Goal: Complete application form: Complete application form

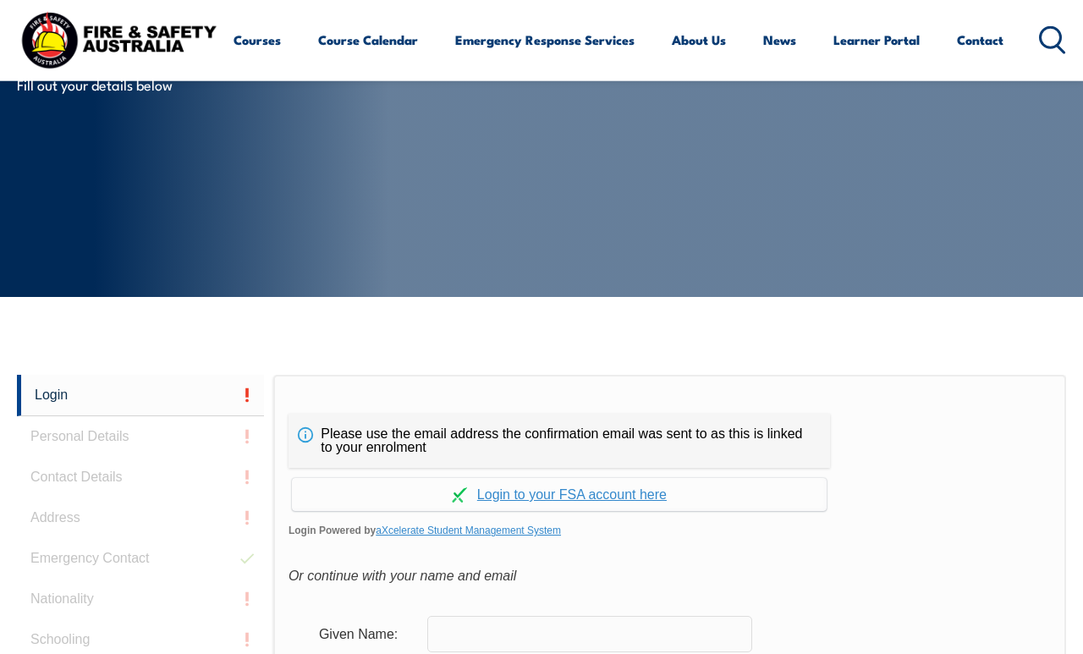
scroll to position [426, 0]
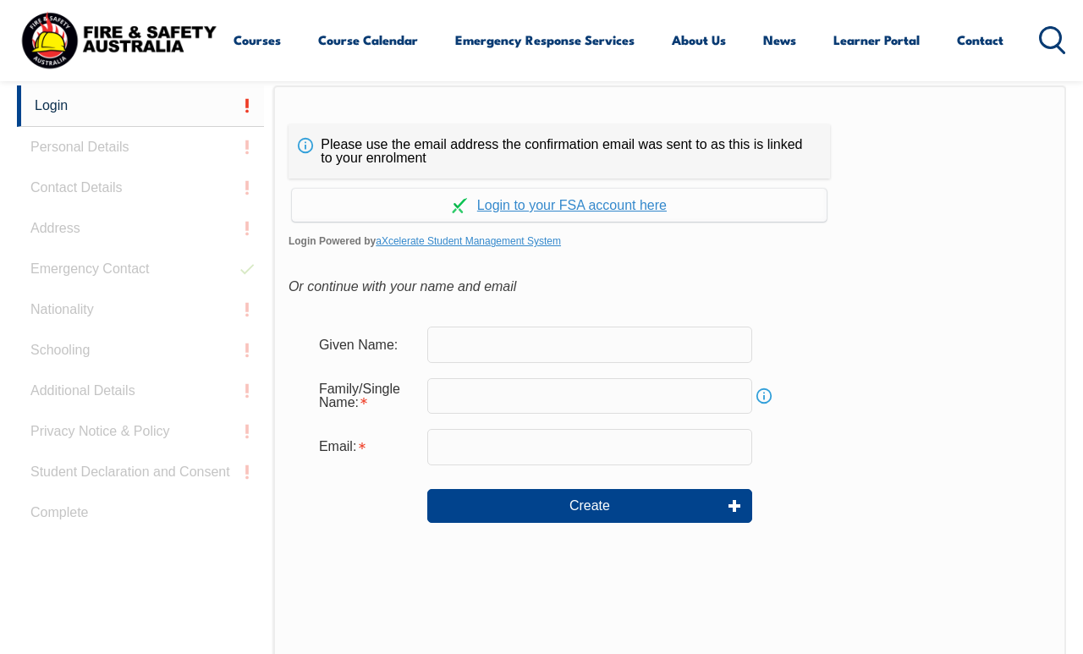
click at [575, 343] on input "text" at bounding box center [589, 345] width 325 height 36
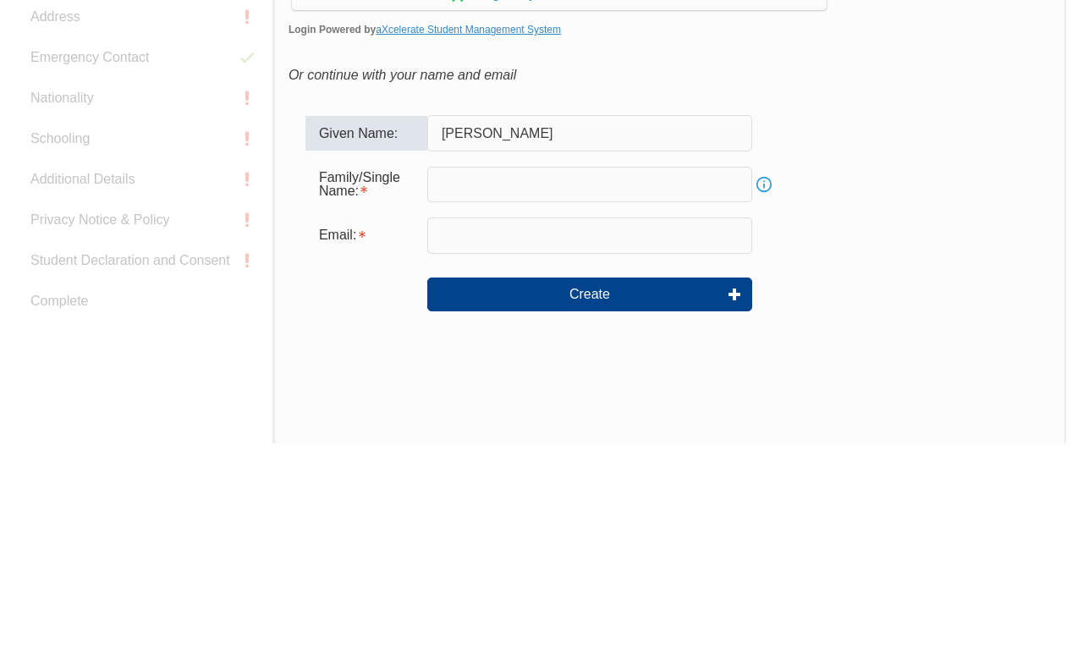
type input "Kelvin"
click at [466, 378] on input "text" at bounding box center [589, 396] width 325 height 36
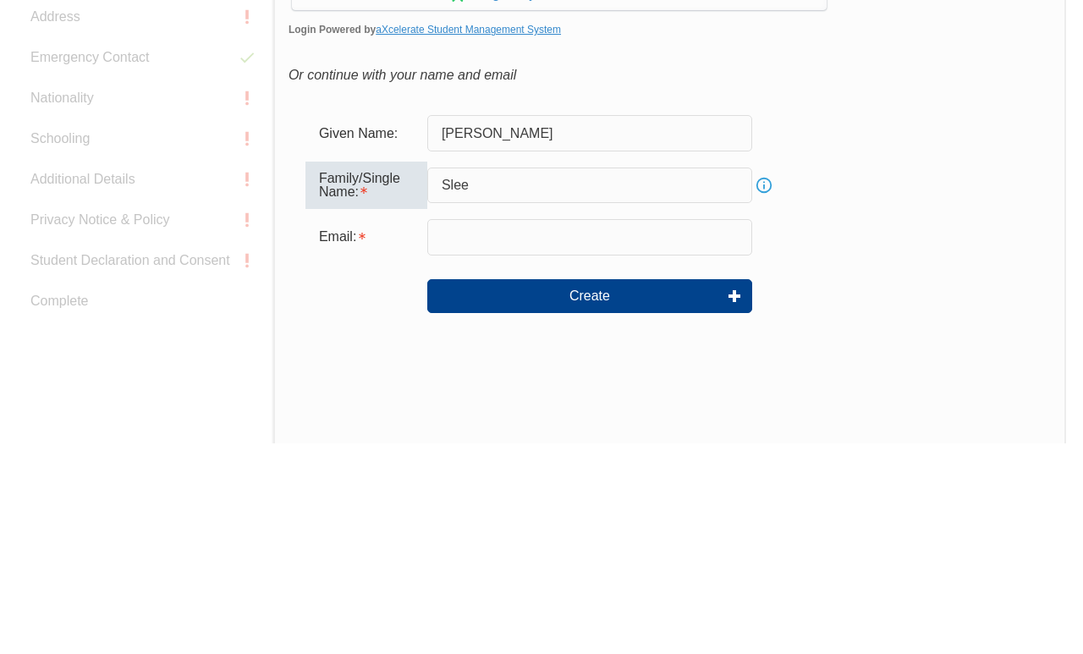
type input "Slee"
click at [608, 431] on input "email" at bounding box center [589, 449] width 325 height 36
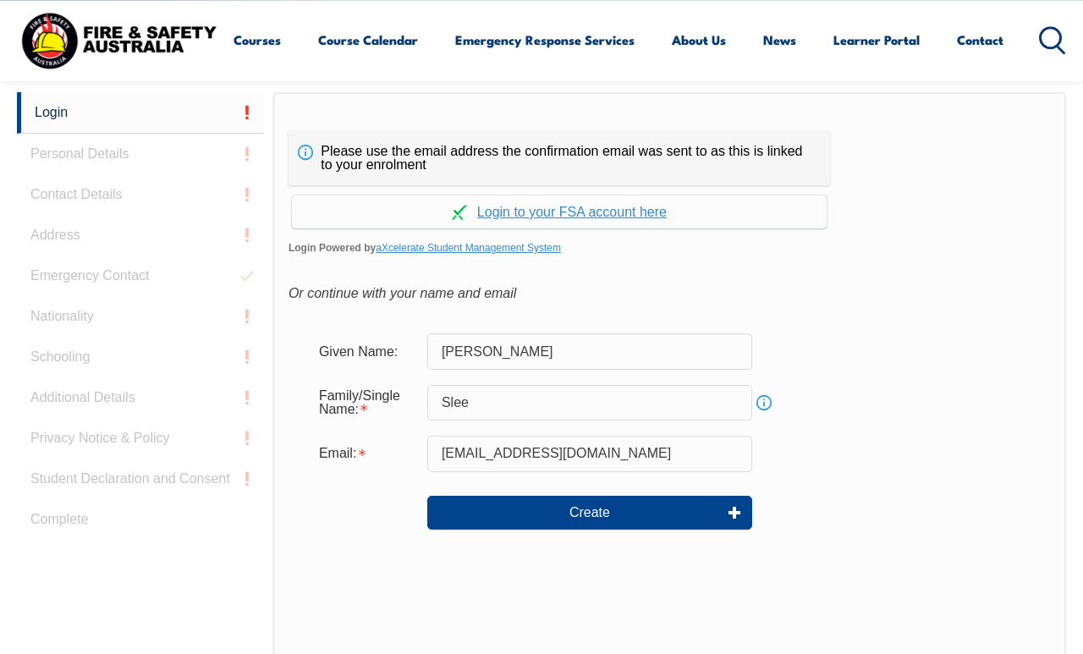
scroll to position [408, 0]
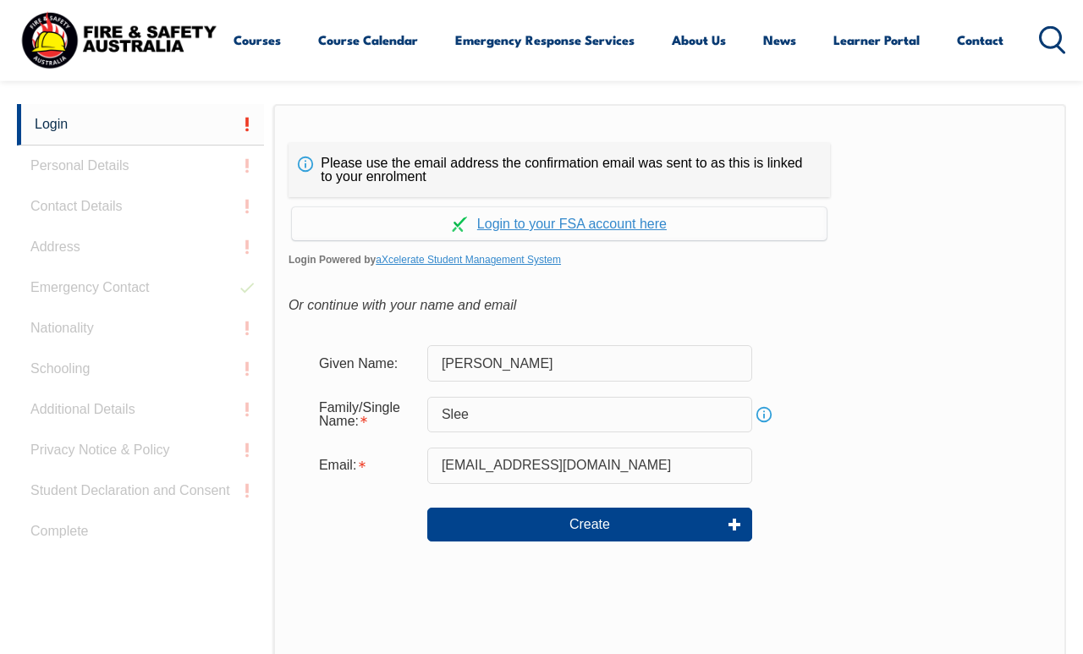
type input "kslee@daikin.com.au"
click at [616, 220] on link "Continue with aXcelerate" at bounding box center [559, 223] width 535 height 33
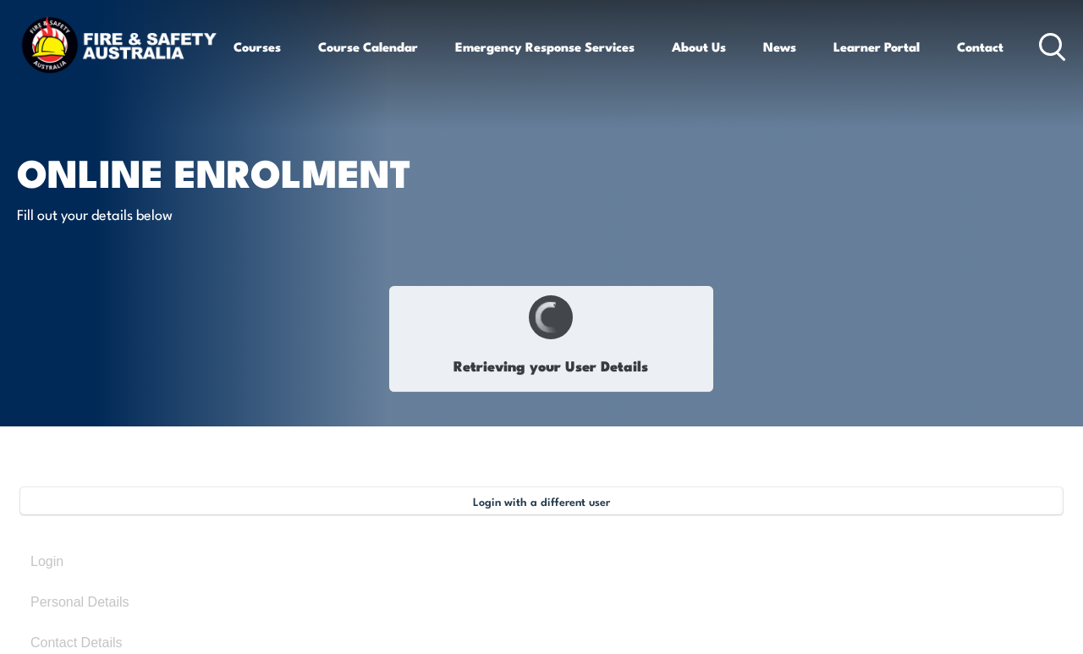
select select "Mr"
type input "[PERSON_NAME]"
type input "Slee"
type input "[DATE]"
type input "SGJHHTJLQU"
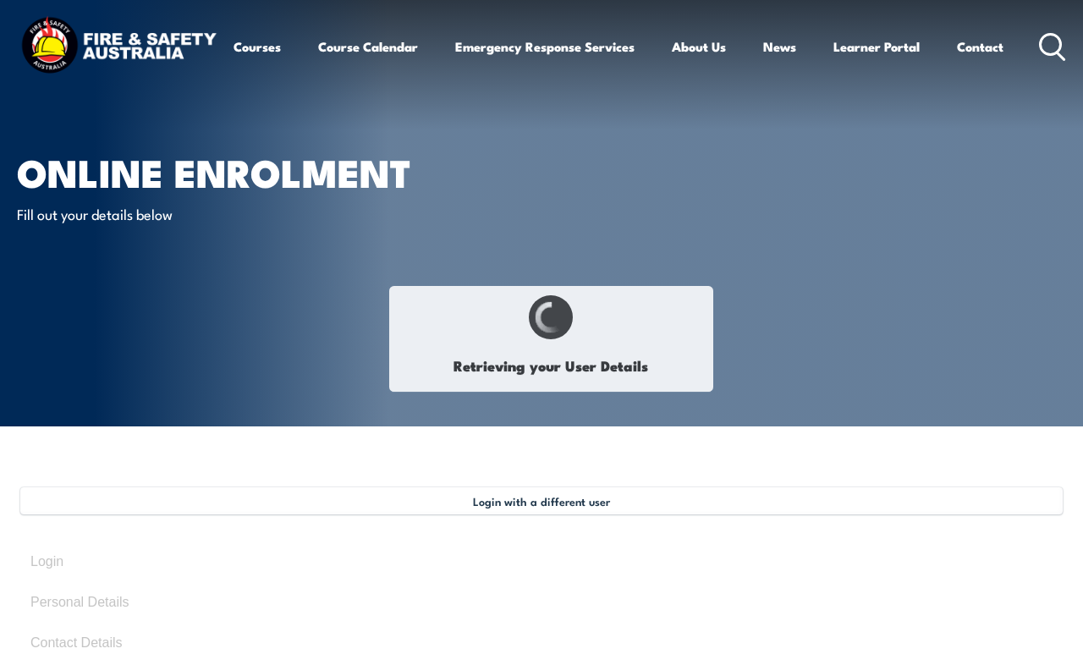
select select "M"
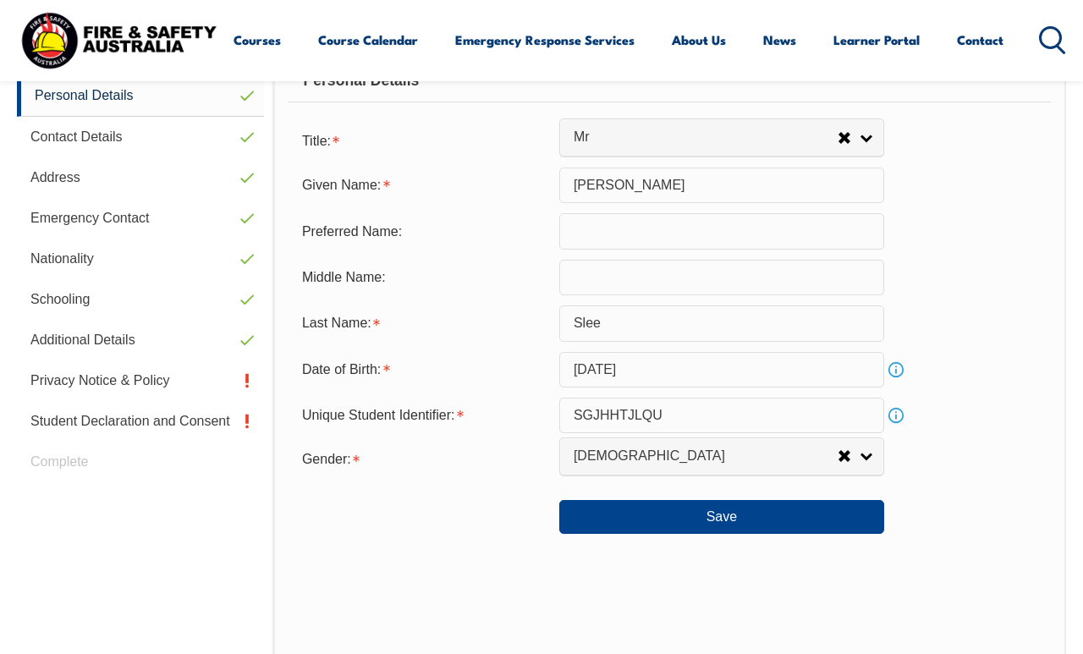
scroll to position [514, 0]
click at [138, 373] on link "Privacy Notice & Policy" at bounding box center [140, 380] width 247 height 41
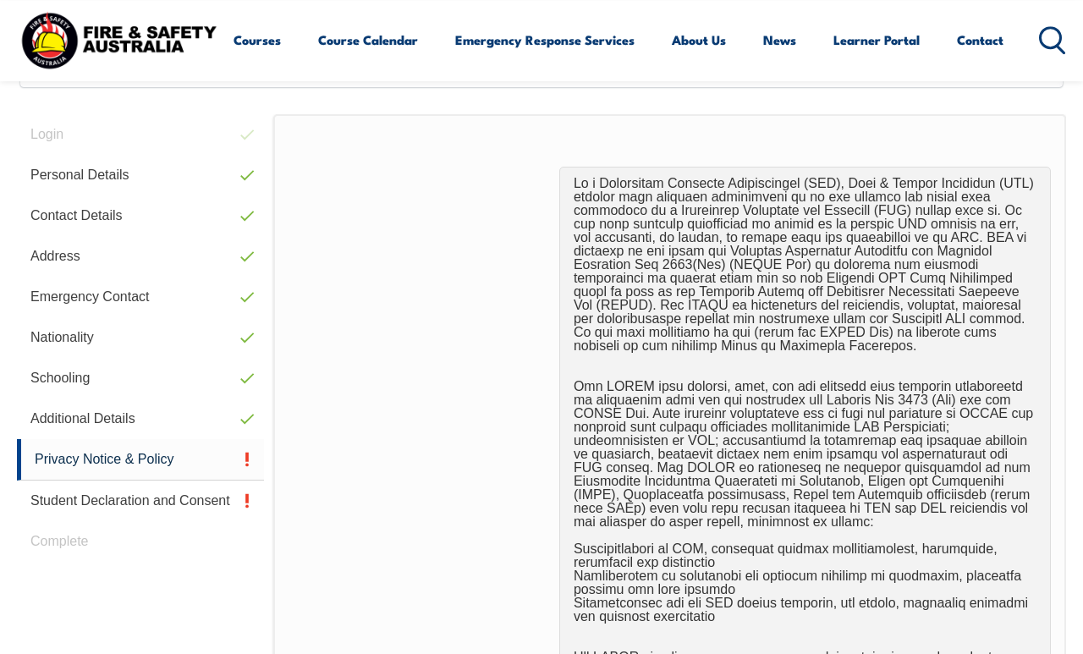
scroll to position [409, 0]
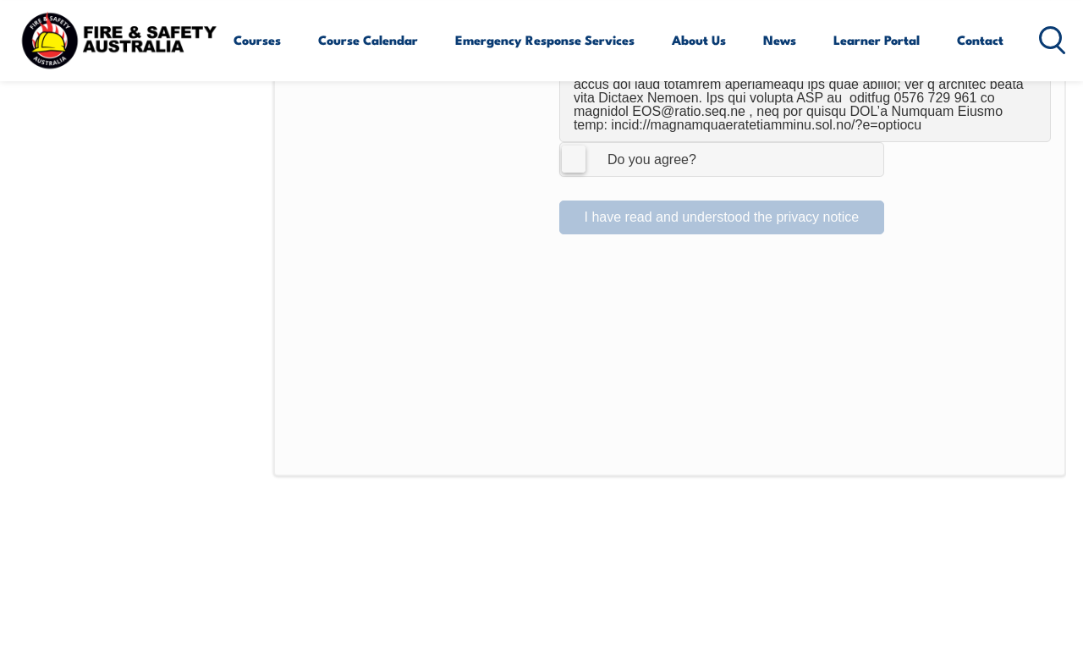
click at [590, 153] on div "Do you agree?" at bounding box center [635, 160] width 123 height 14
click at [710, 143] on input "I Agree Do you agree?" at bounding box center [724, 159] width 29 height 32
checkbox input "true"
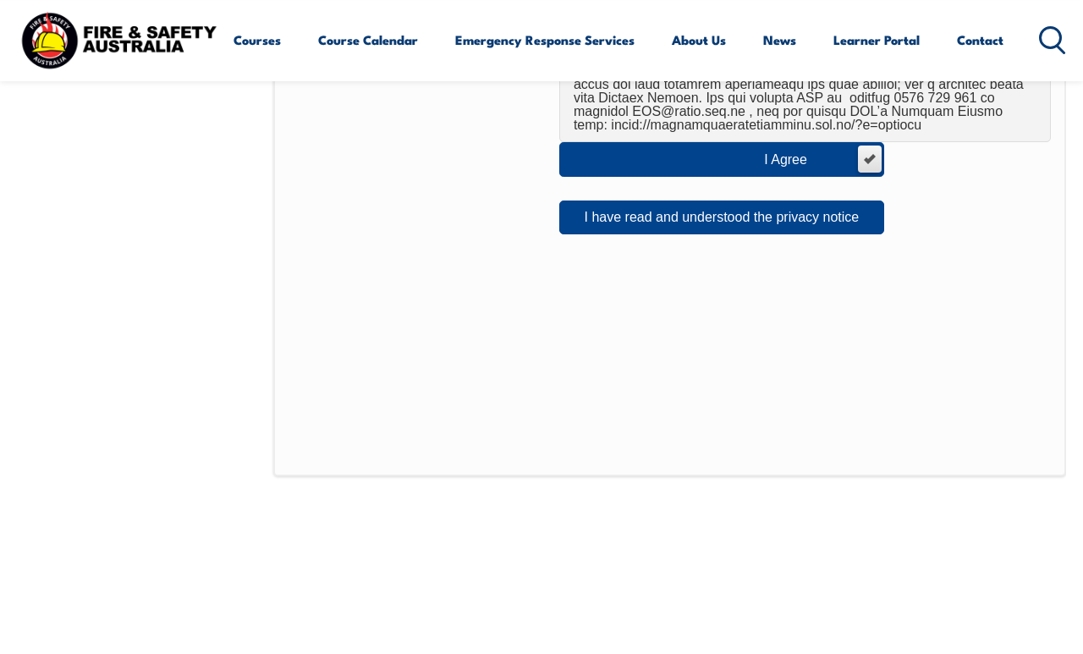
scroll to position [1278, 0]
click at [738, 203] on button "I have read and understood the privacy notice" at bounding box center [721, 217] width 325 height 34
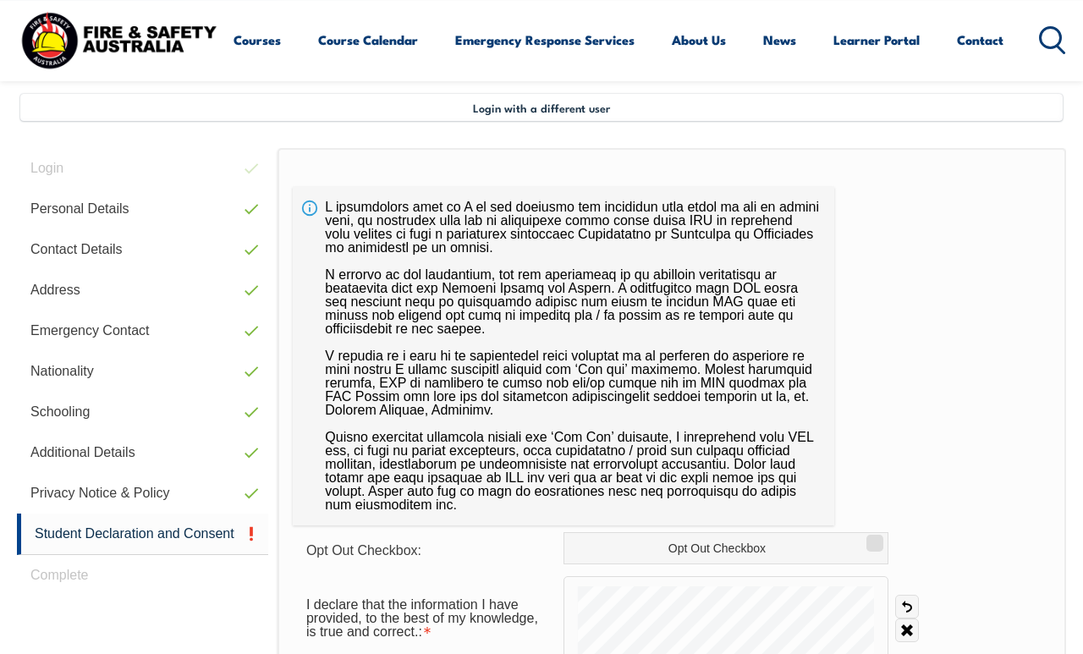
scroll to position [399, 0]
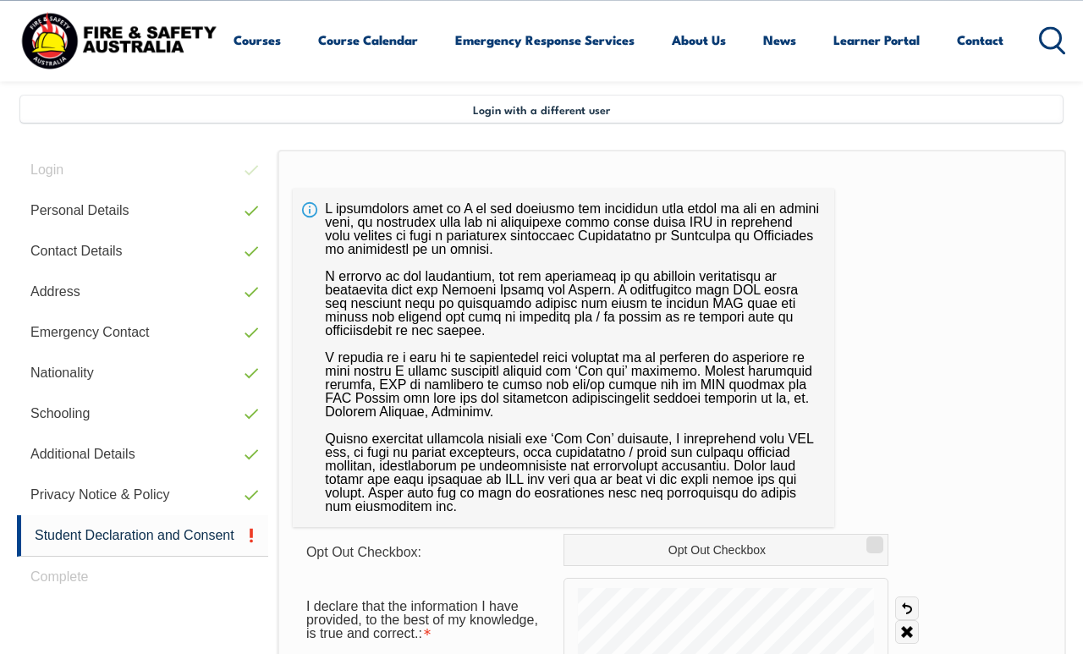
click at [873, 540] on input "Opt Out Checkbox" at bounding box center [872, 539] width 10 height 2
checkbox input "true"
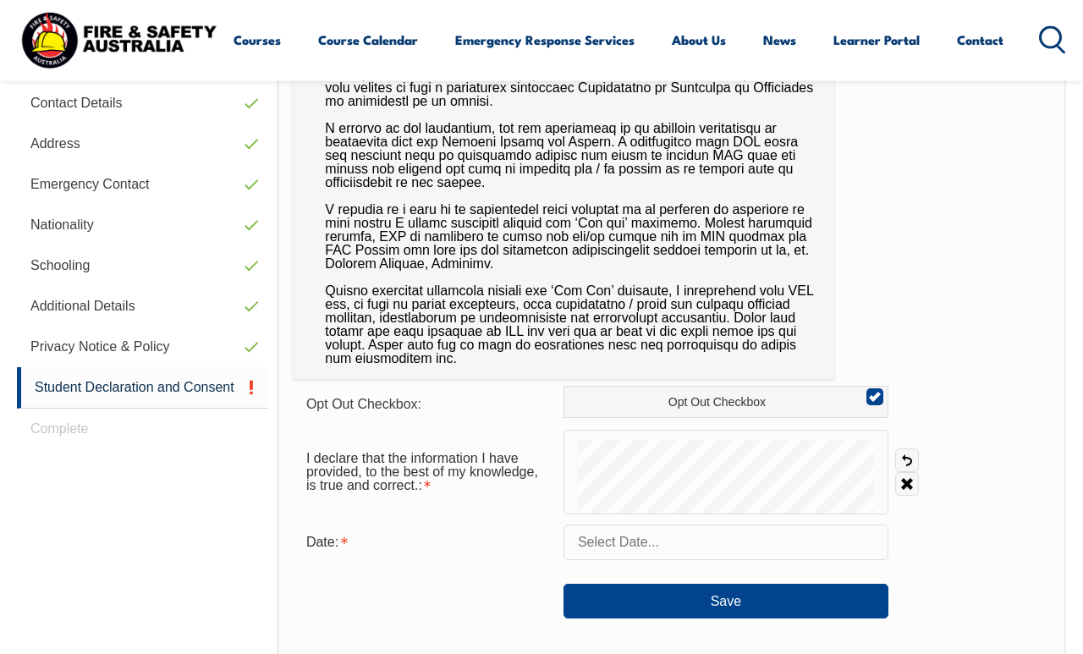
scroll to position [548, 0]
click at [915, 487] on link "Clear" at bounding box center [907, 483] width 24 height 24
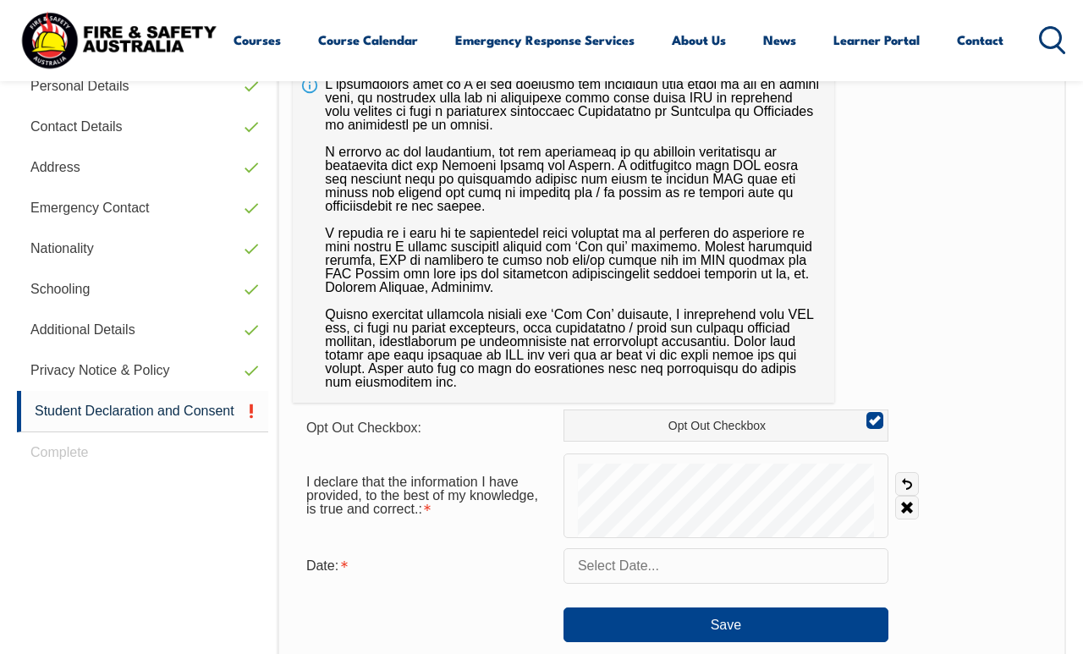
scroll to position [534, 0]
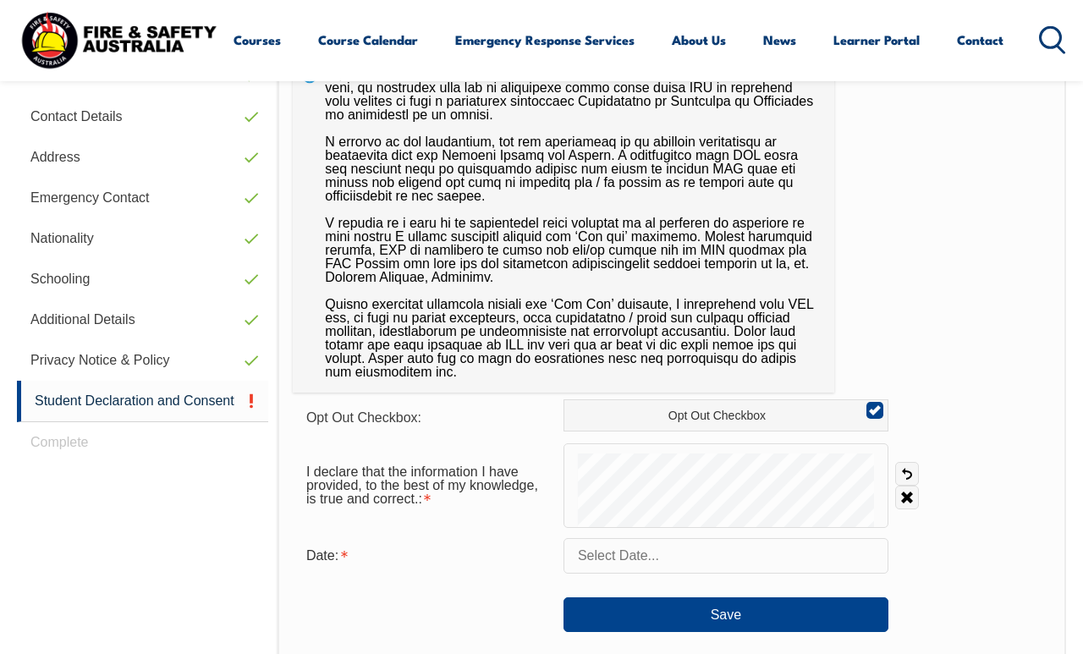
click at [623, 550] on input "text" at bounding box center [725, 556] width 325 height 36
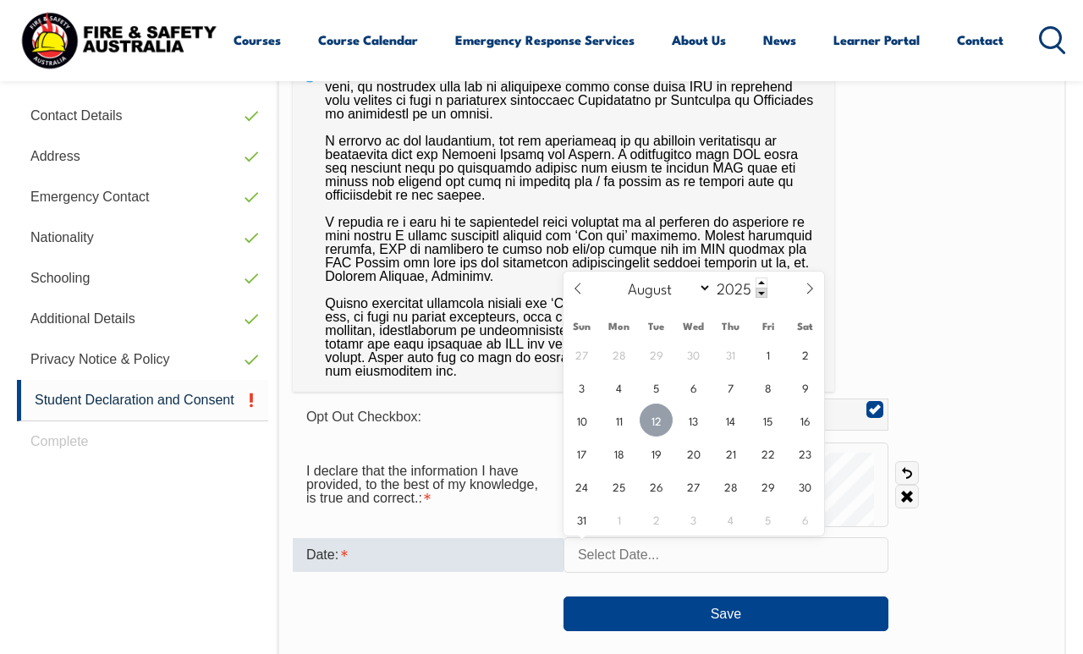
click at [647, 418] on span "12" at bounding box center [656, 420] width 33 height 33
type input "August 12, 2025"
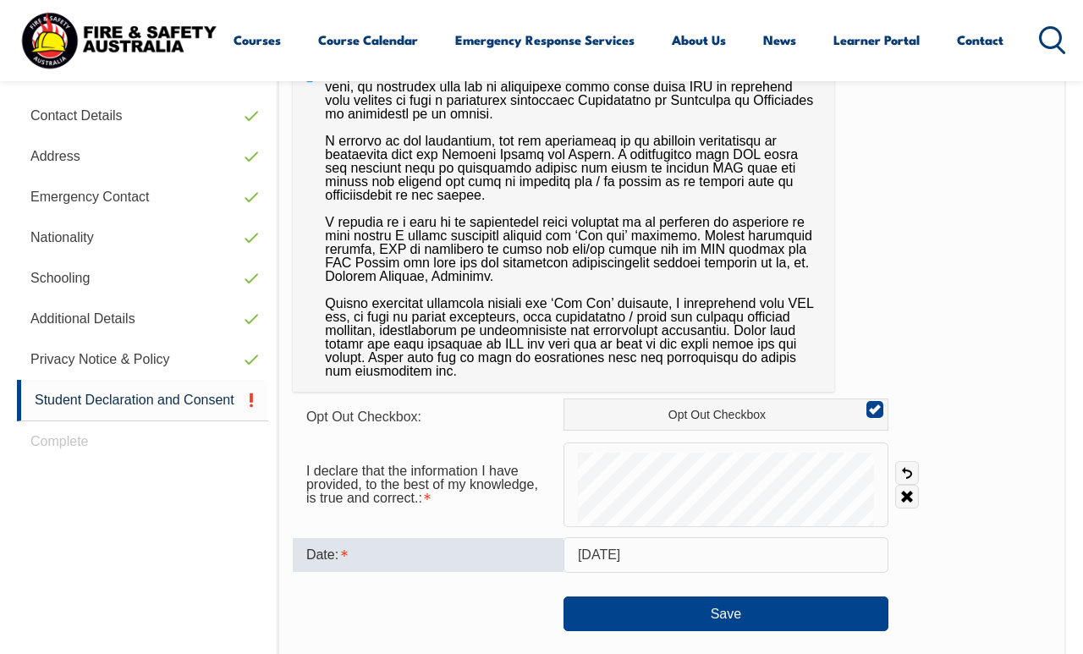
click at [746, 611] on button "Save" at bounding box center [725, 613] width 325 height 34
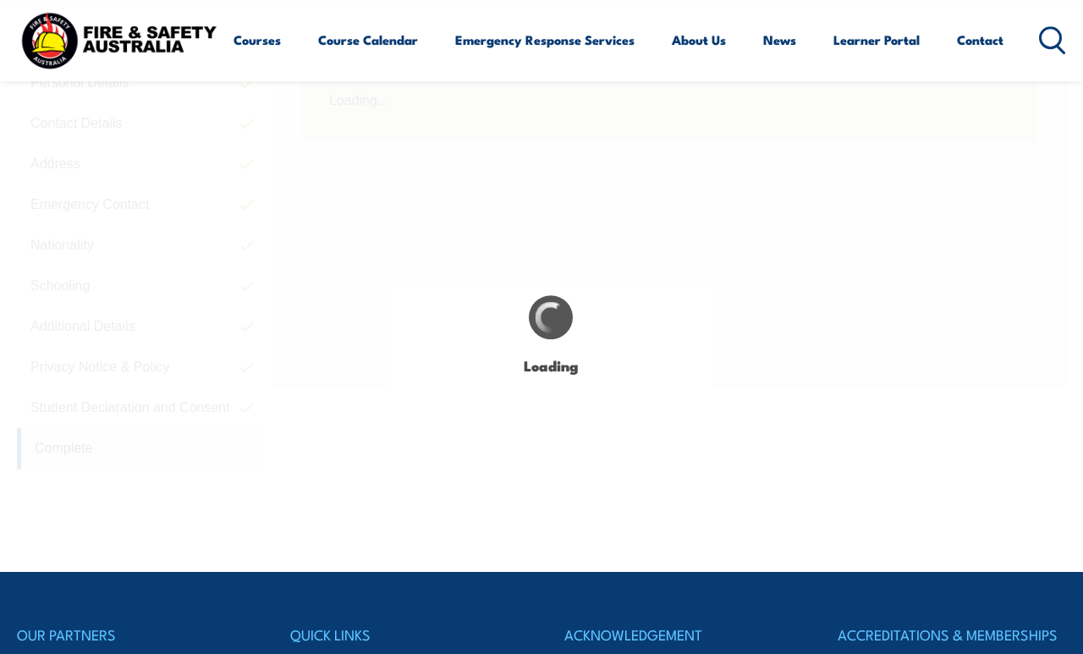
scroll to position [526, 0]
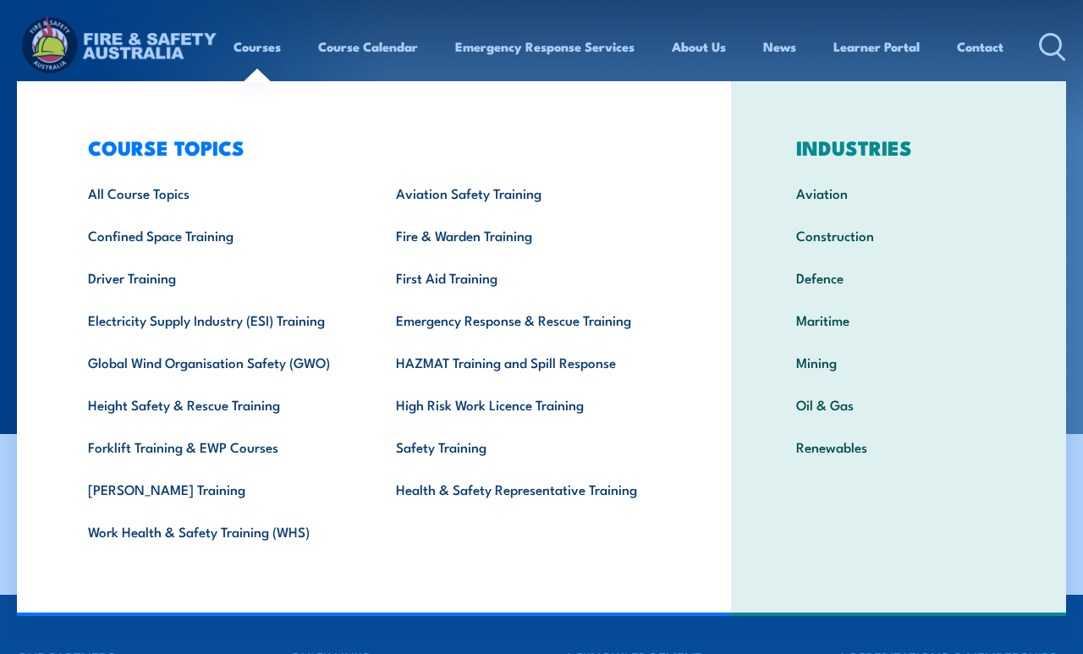
click at [346, 50] on link "Course Calendar" at bounding box center [368, 46] width 100 height 41
